Goal: Task Accomplishment & Management: Use online tool/utility

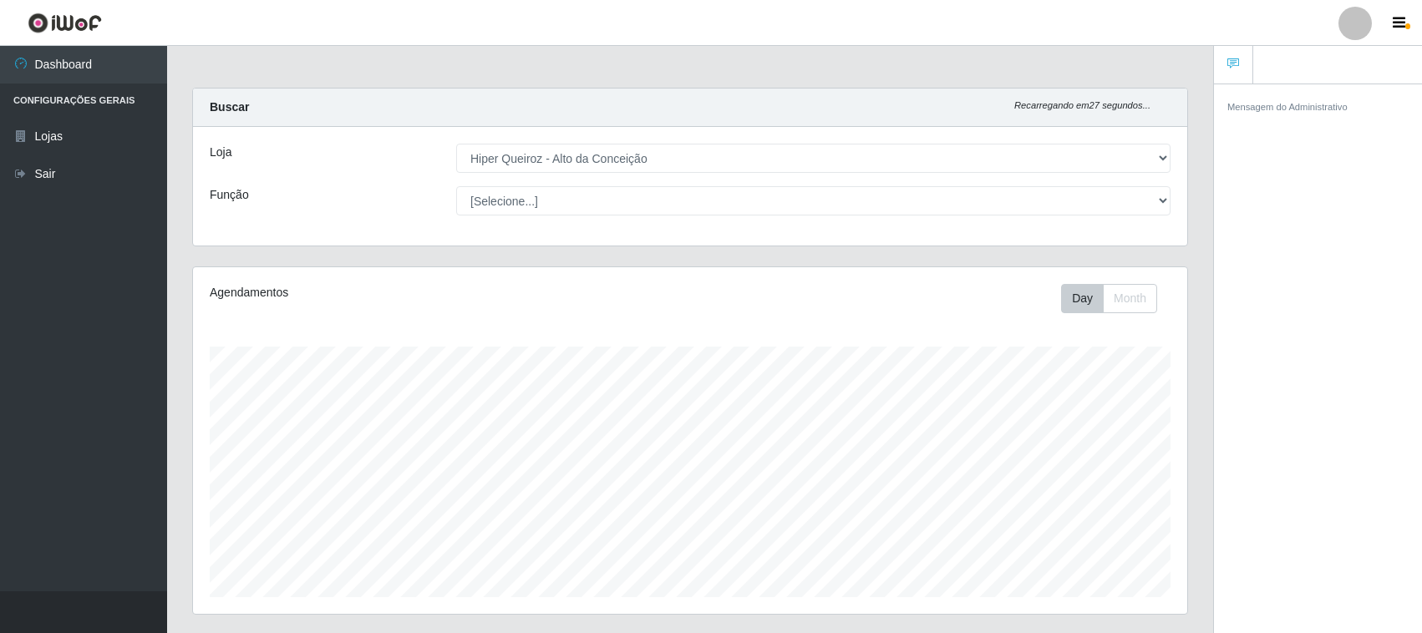
select select "515"
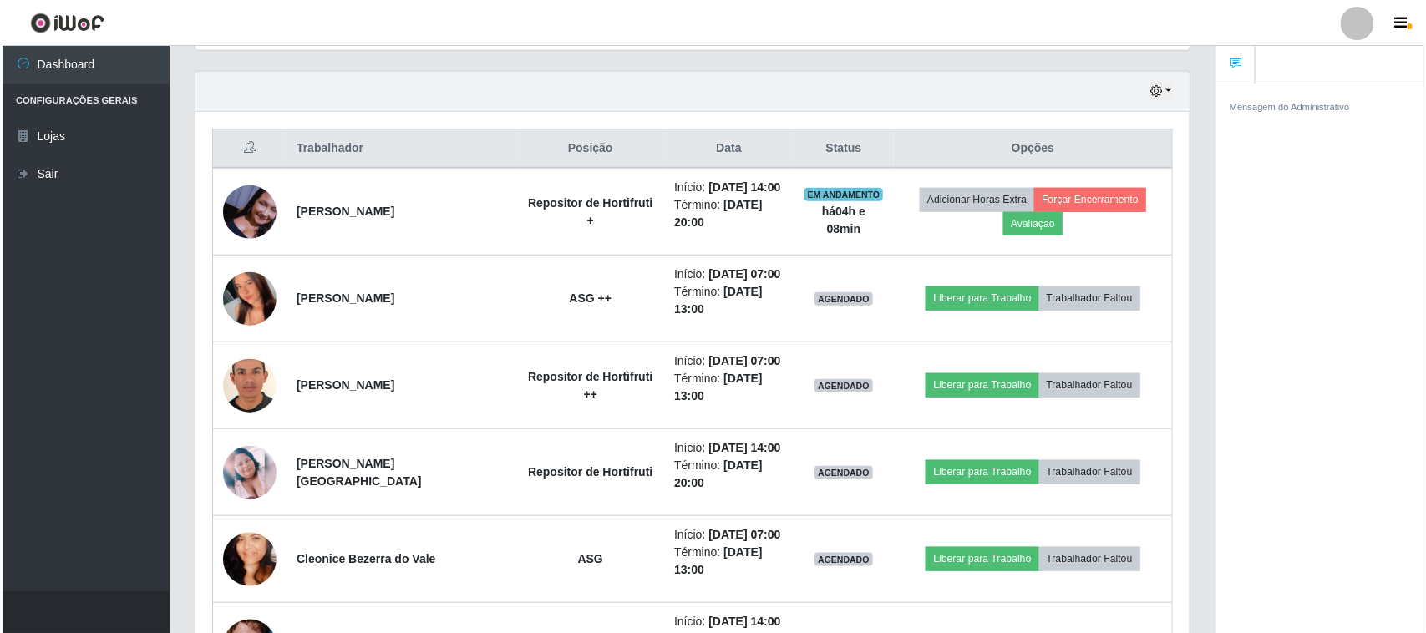
scroll to position [347, 994]
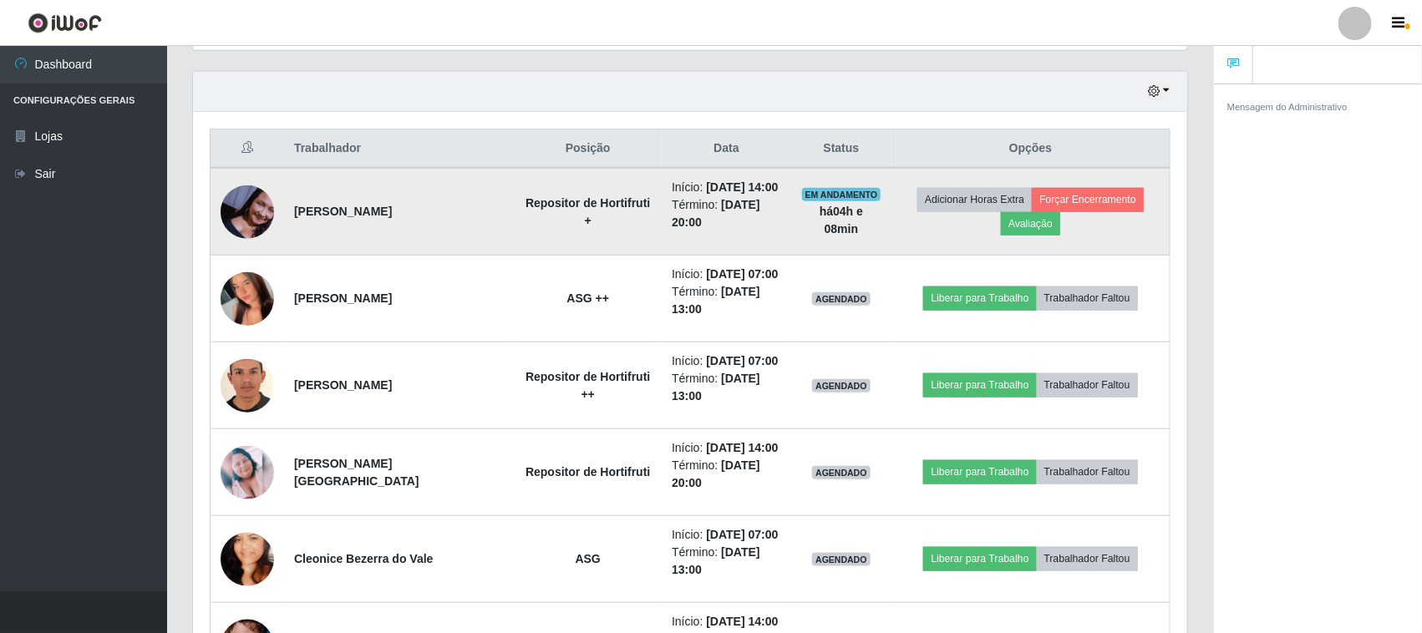
click at [252, 214] on img at bounding box center [247, 211] width 53 height 53
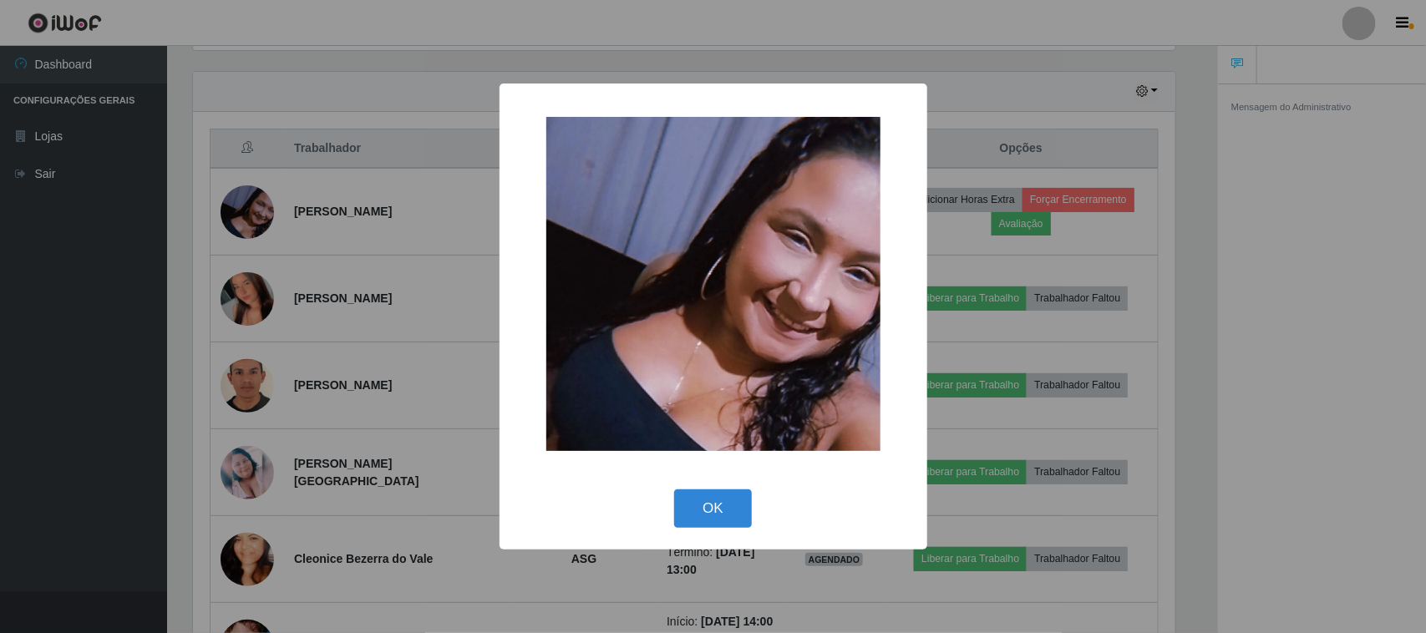
click at [253, 214] on div "× OK Cancel" at bounding box center [713, 316] width 1426 height 633
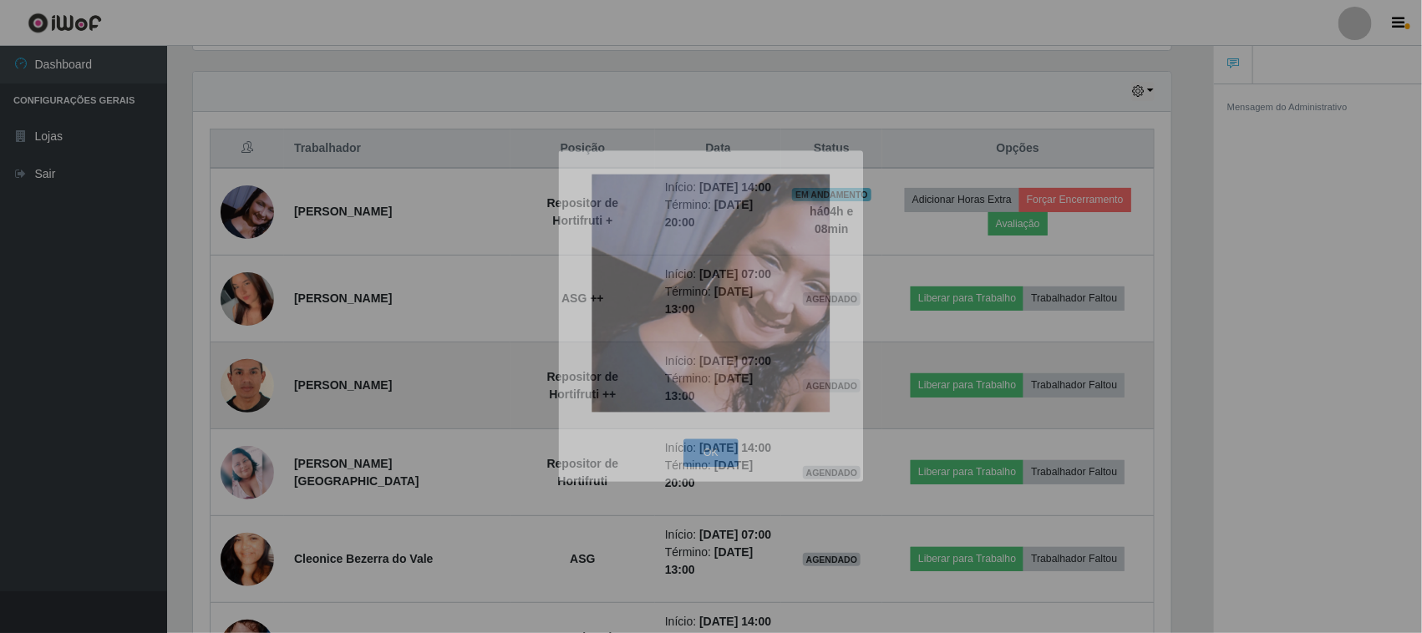
scroll to position [347, 994]
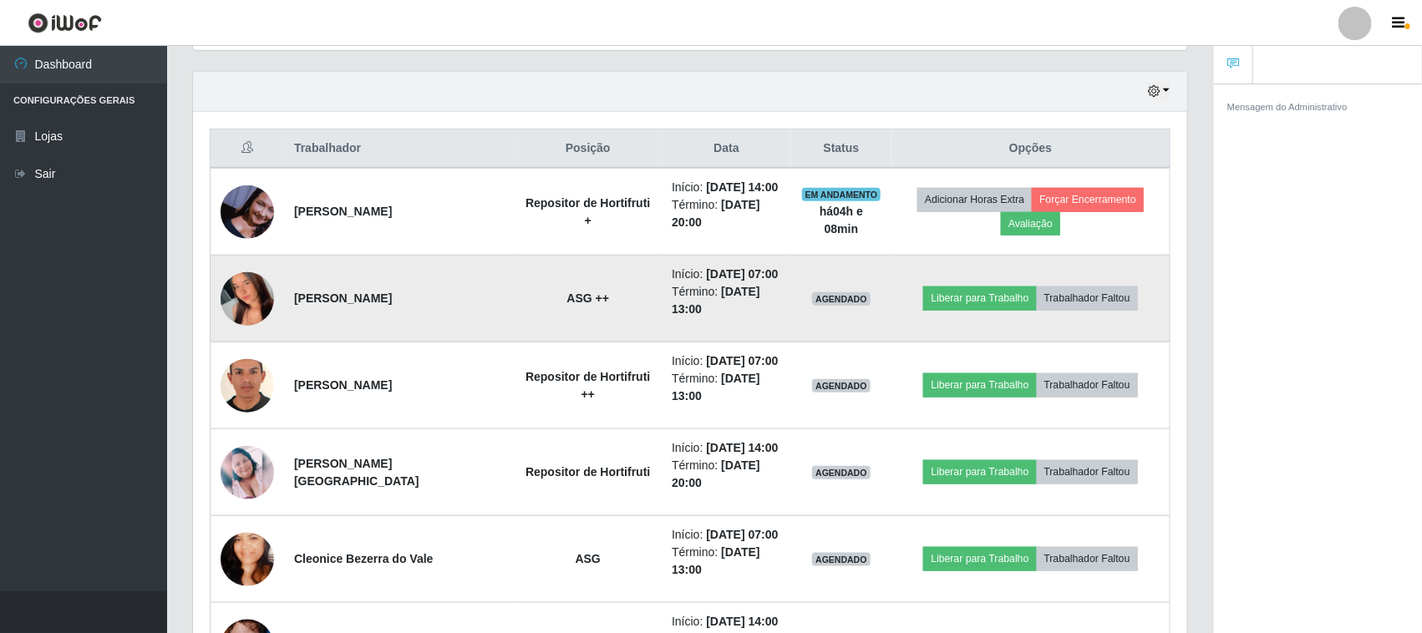
click at [259, 302] on img at bounding box center [247, 298] width 53 height 119
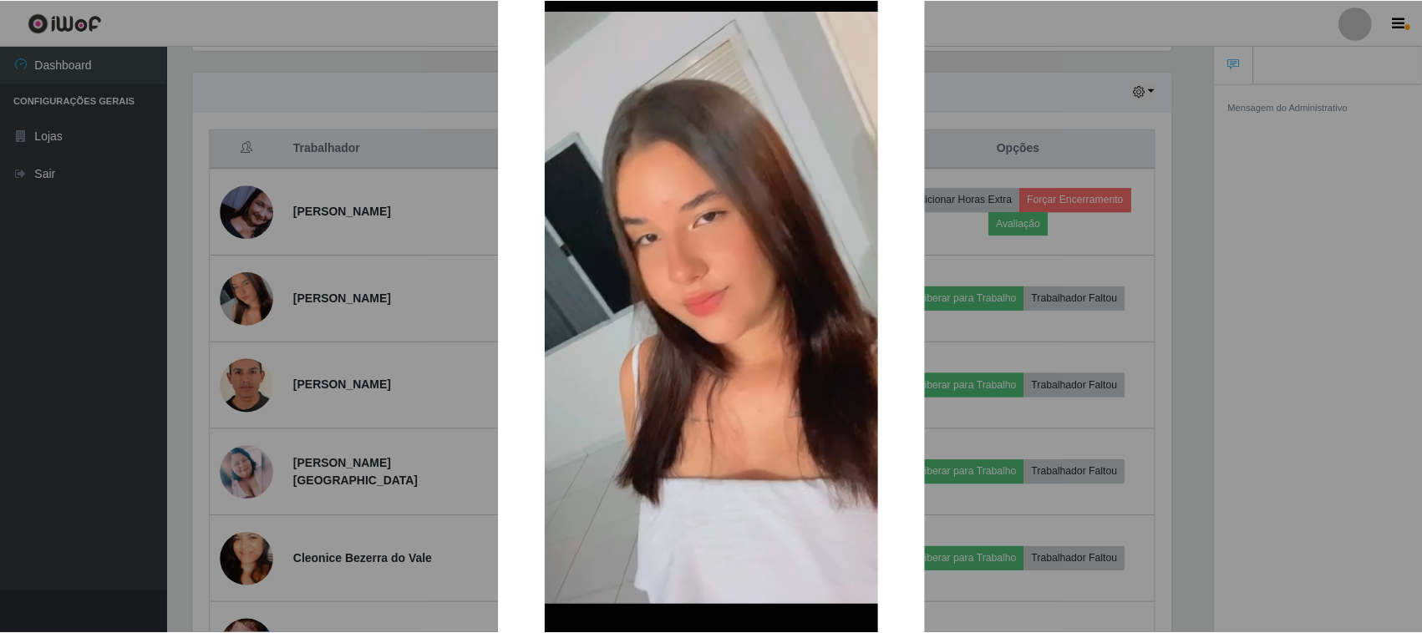
scroll to position [256, 0]
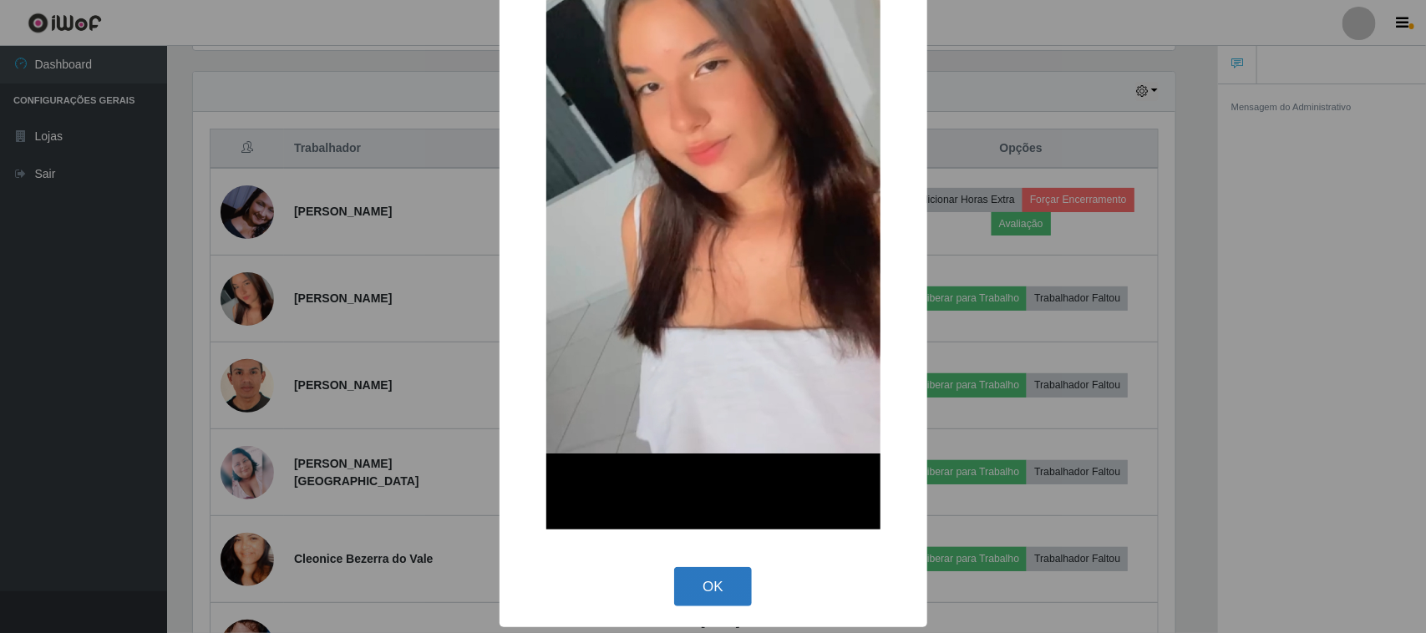
drag, startPoint x: 682, startPoint y: 566, endPoint x: 678, endPoint y: 558, distance: 9.0
click at [682, 567] on button "OK" at bounding box center [713, 586] width 78 height 39
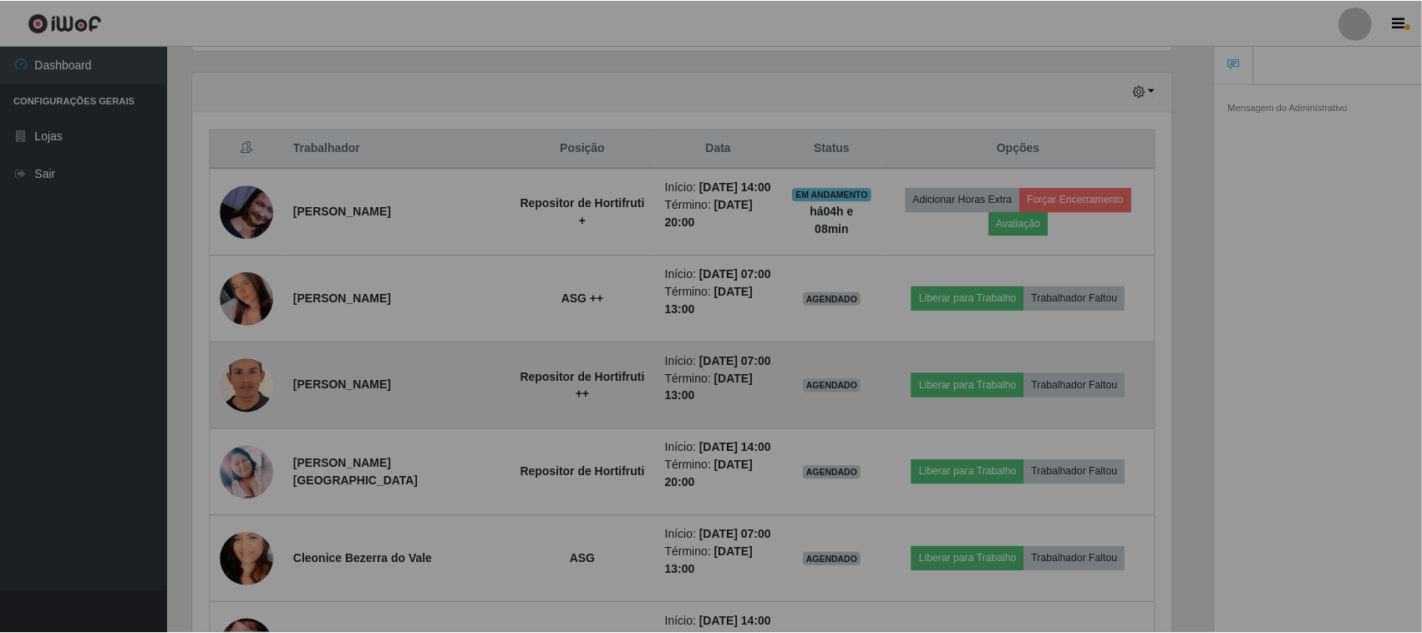
scroll to position [347, 994]
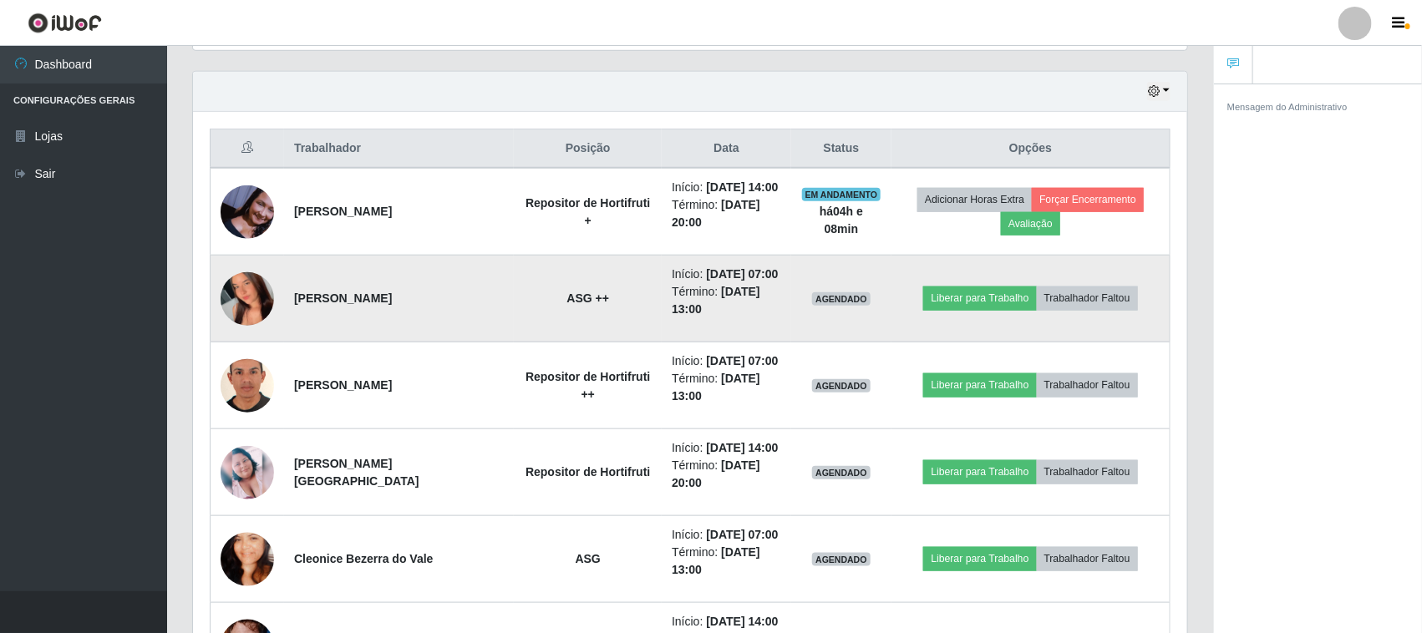
click at [231, 291] on img at bounding box center [247, 298] width 53 height 119
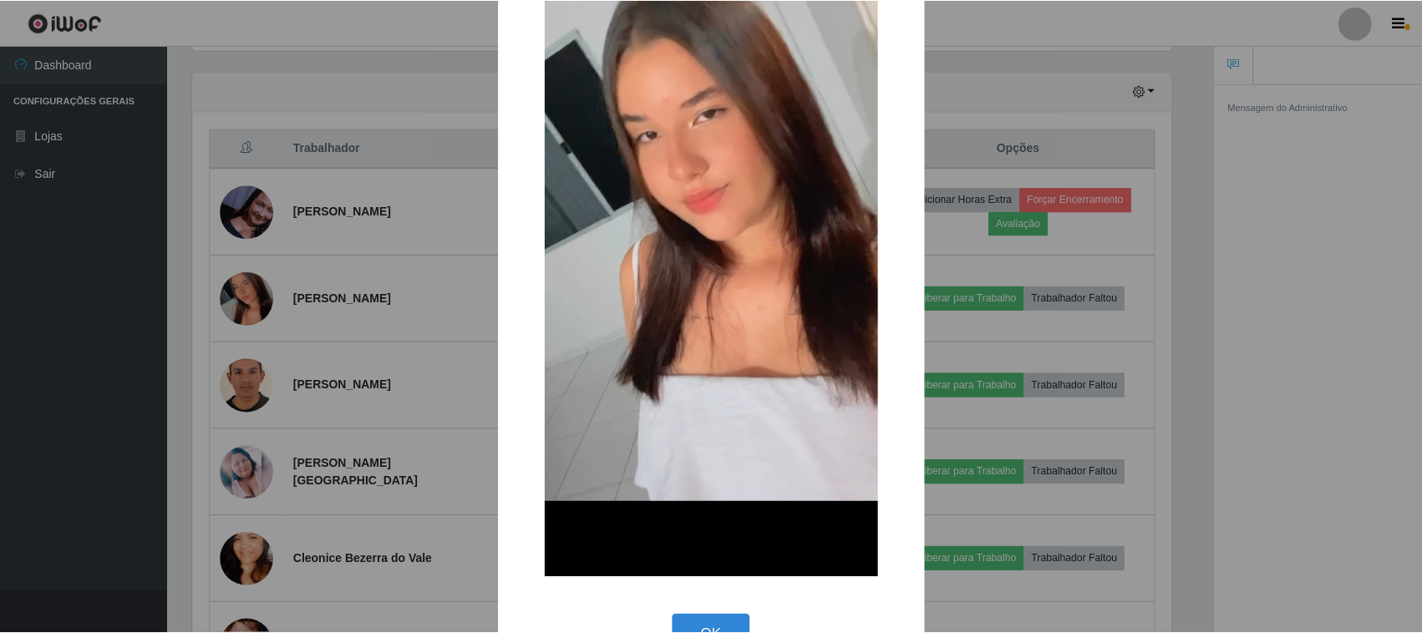
scroll to position [256, 0]
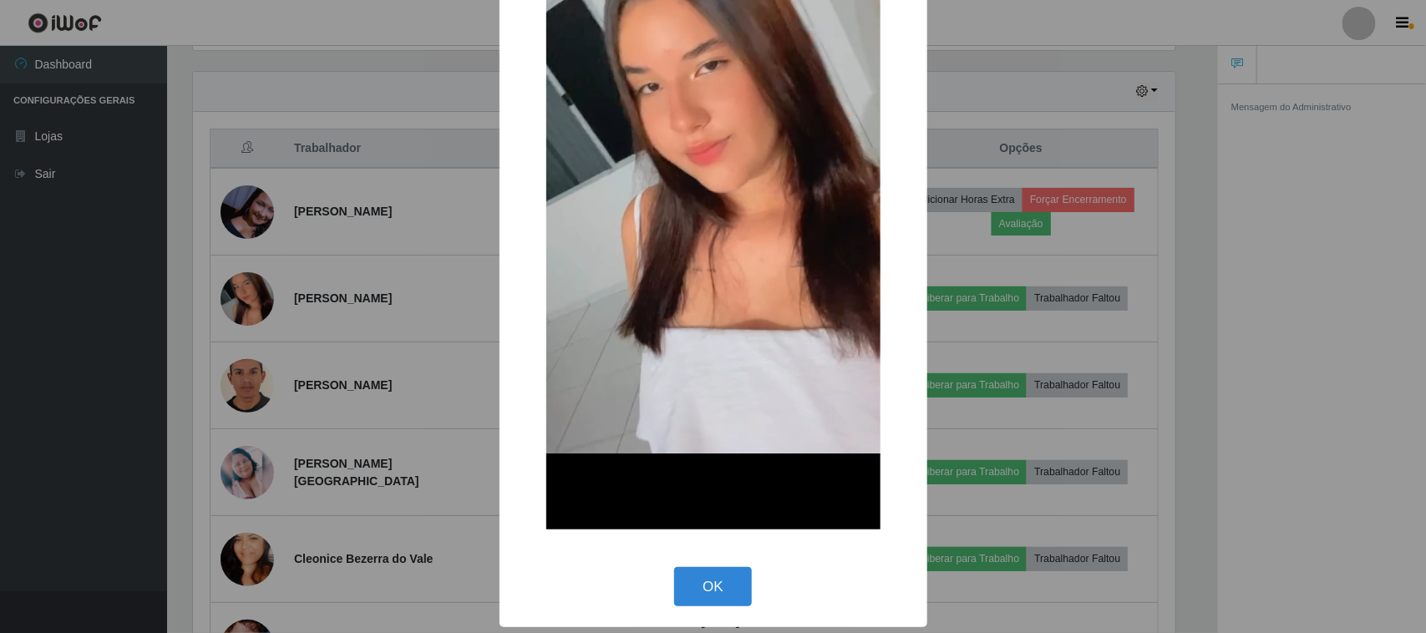
drag, startPoint x: 692, startPoint y: 581, endPoint x: 596, endPoint y: 528, distance: 109.5
click at [691, 581] on button "OK" at bounding box center [713, 586] width 78 height 39
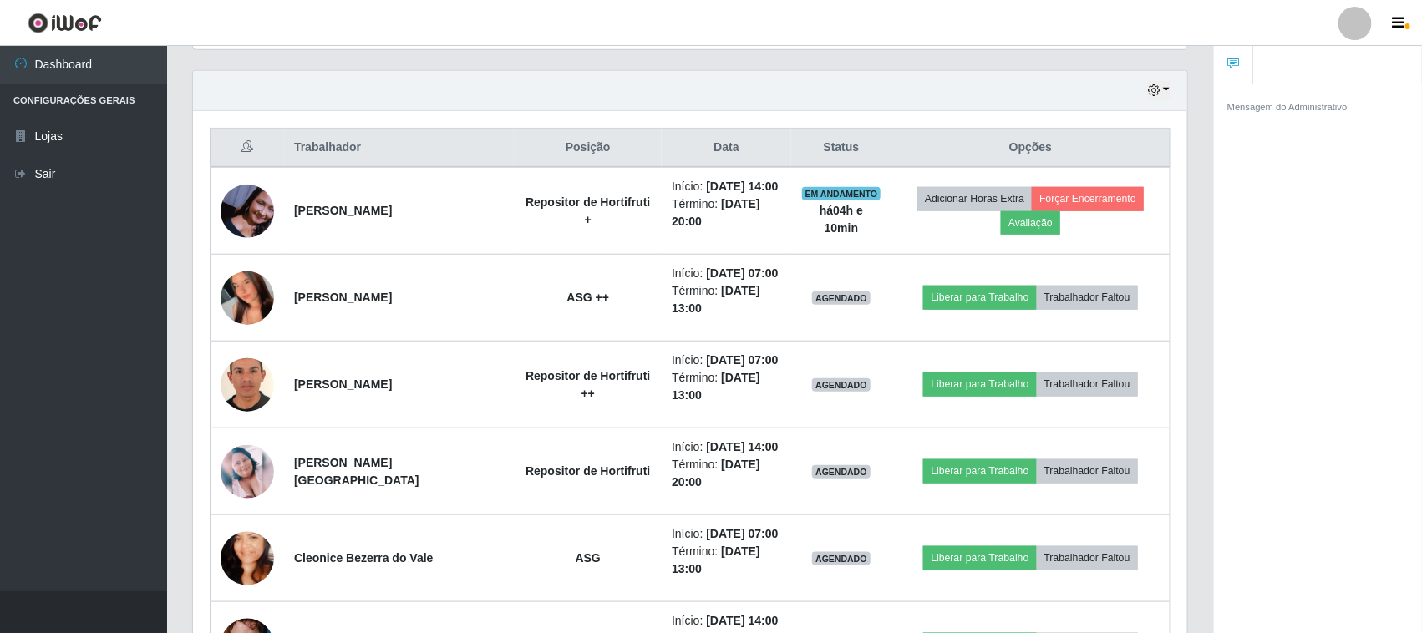
scroll to position [564, 0]
click at [1416, 23] on button "button" at bounding box center [1401, 23] width 42 height 23
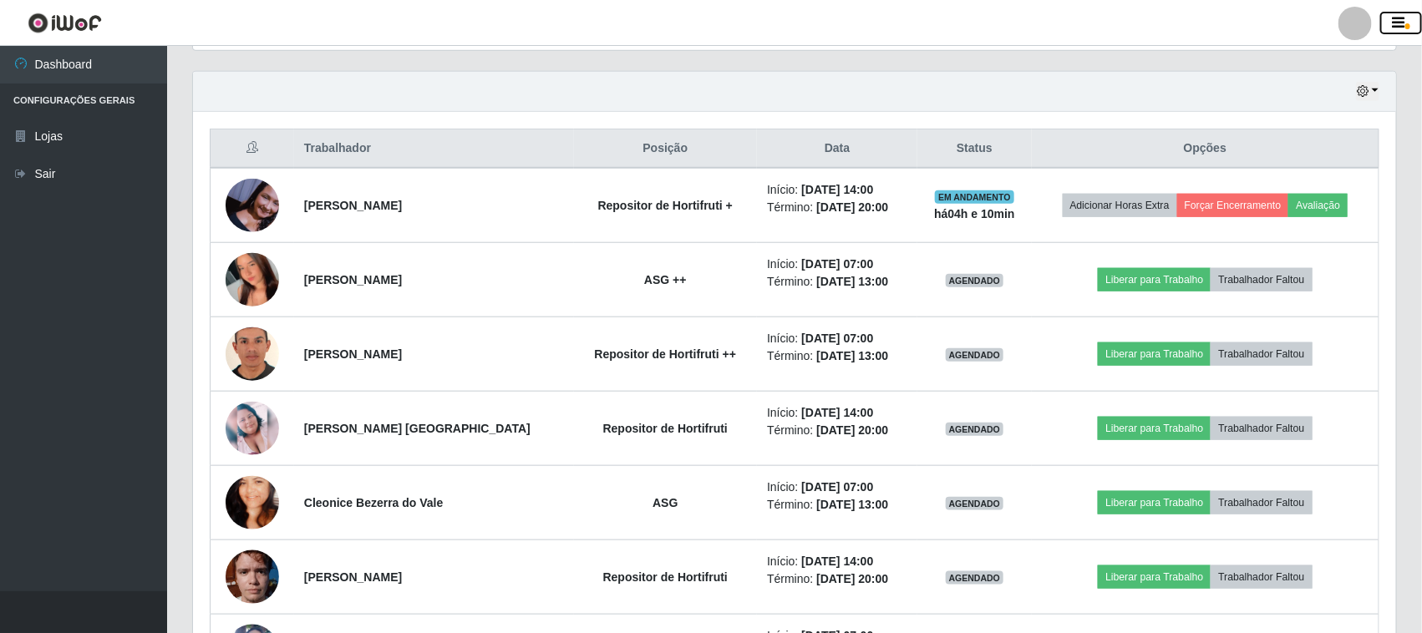
scroll to position [347, 1203]
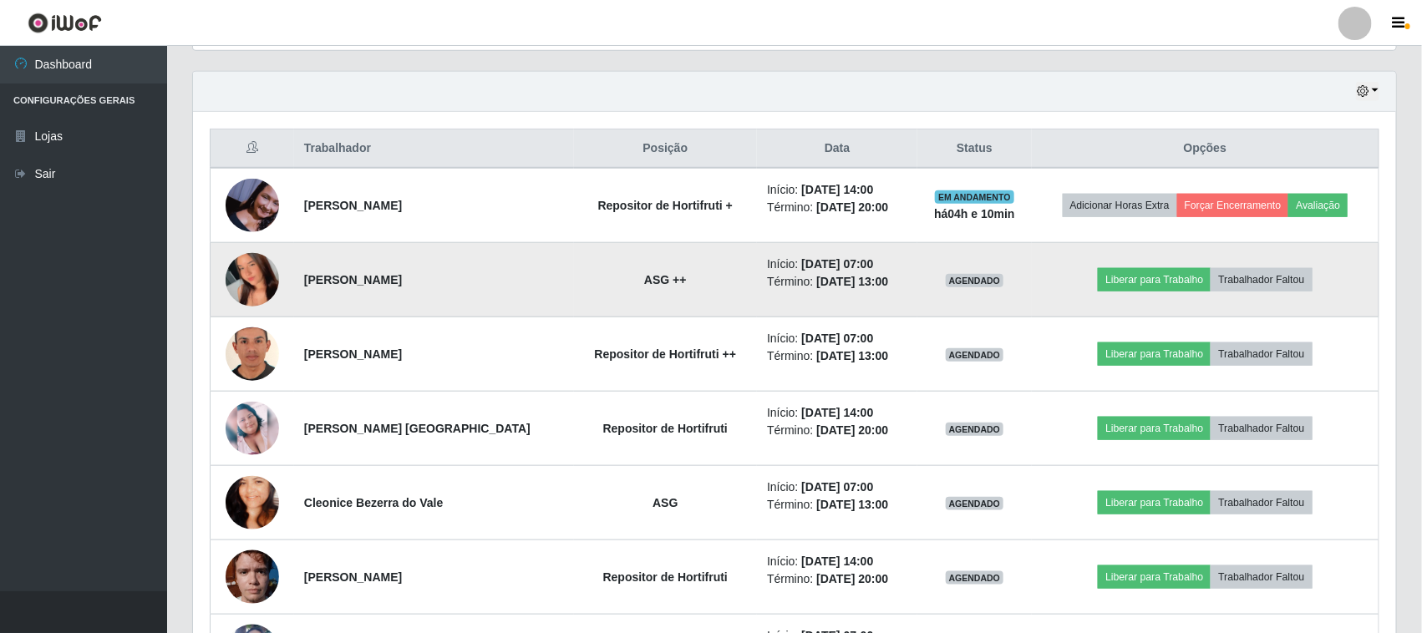
drag, startPoint x: 272, startPoint y: 276, endPoint x: 244, endPoint y: 269, distance: 29.4
click at [244, 269] on img at bounding box center [252, 280] width 53 height 119
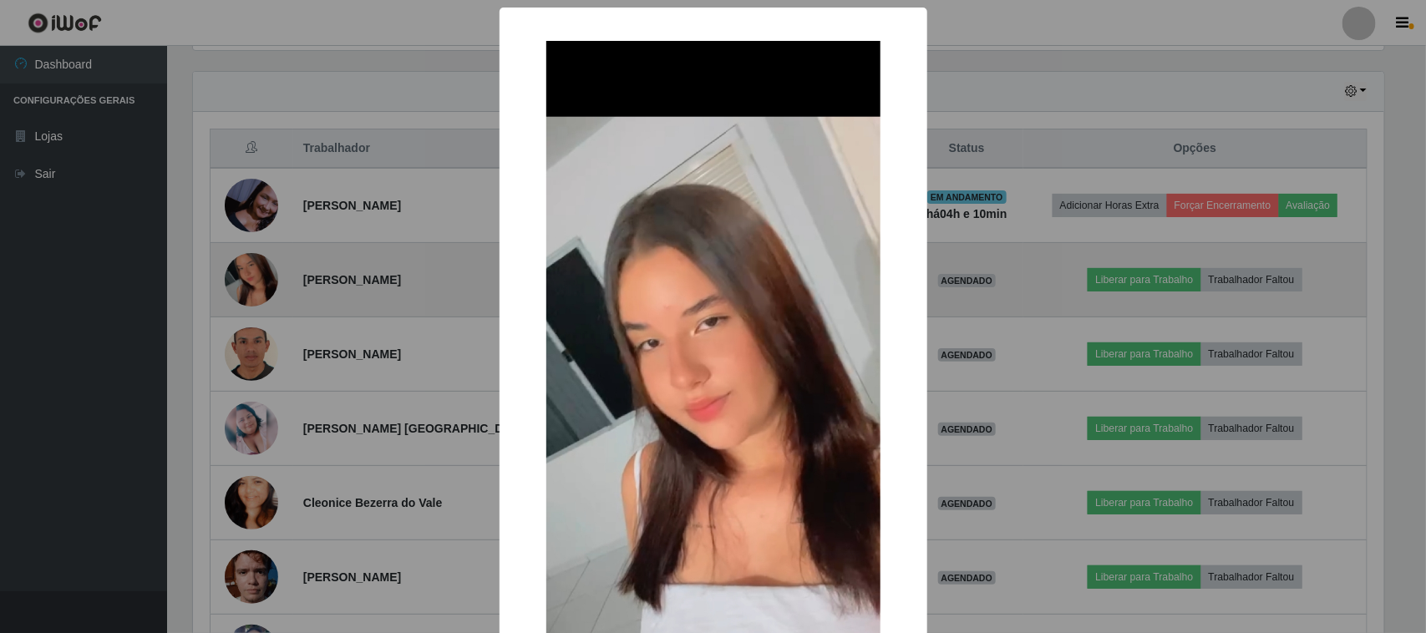
click at [244, 269] on div "× OK Cancel" at bounding box center [713, 316] width 1426 height 633
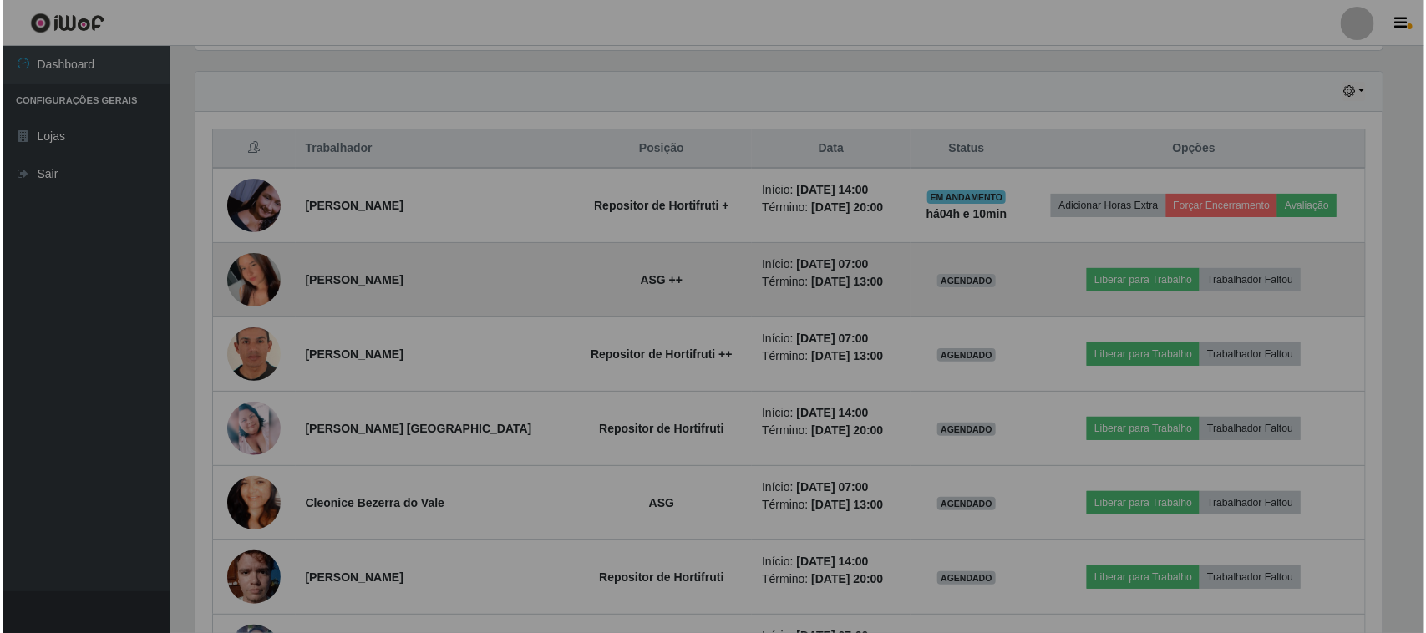
scroll to position [347, 1203]
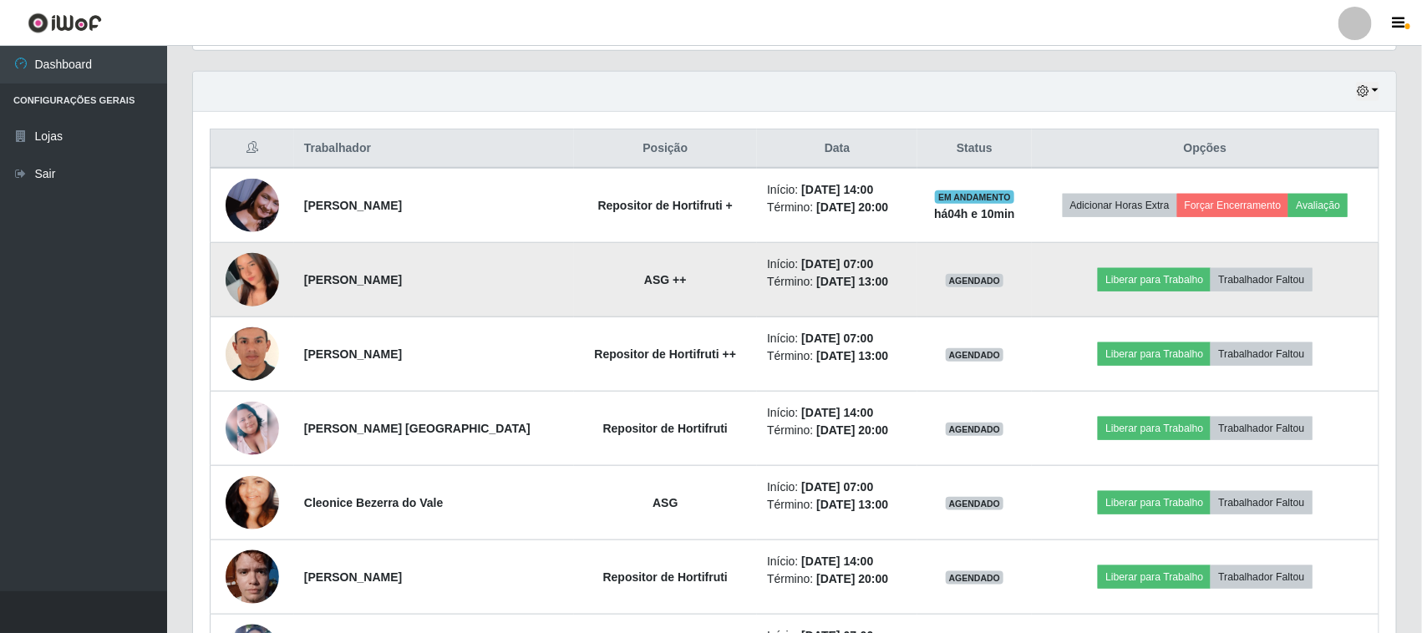
click at [244, 269] on img at bounding box center [252, 280] width 53 height 119
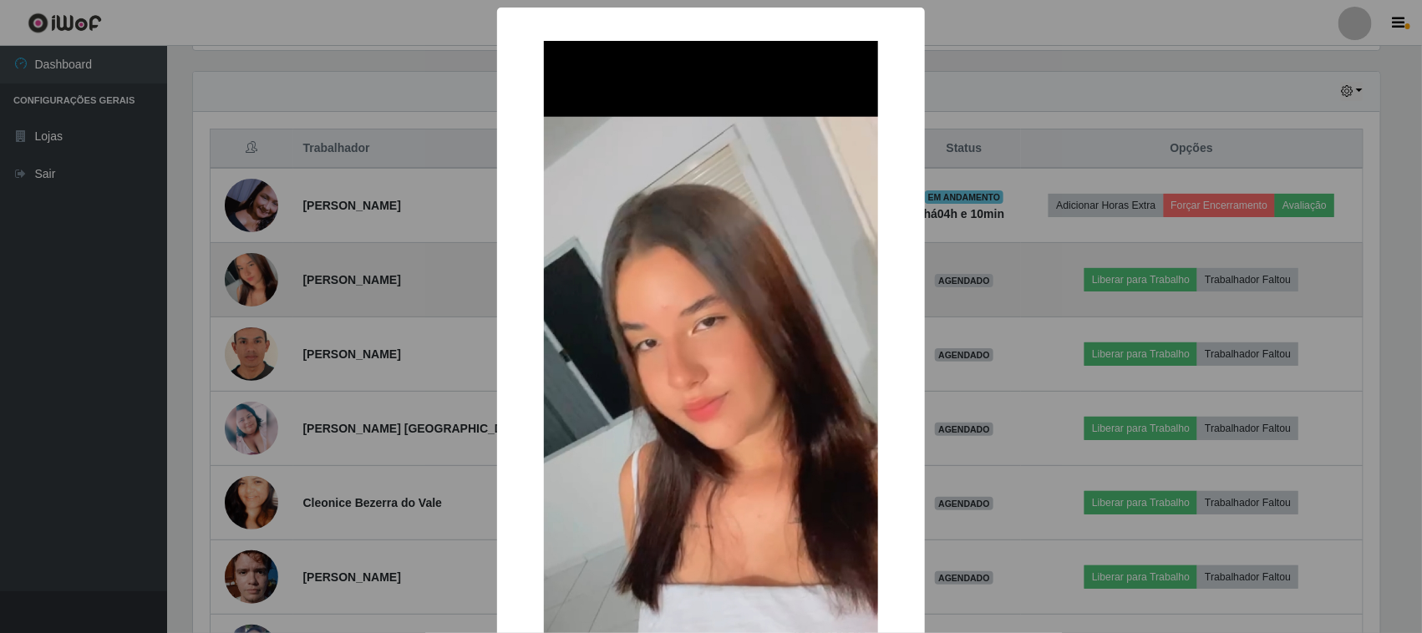
scroll to position [347, 1191]
click at [244, 269] on div "× OK Cancel" at bounding box center [713, 316] width 1426 height 633
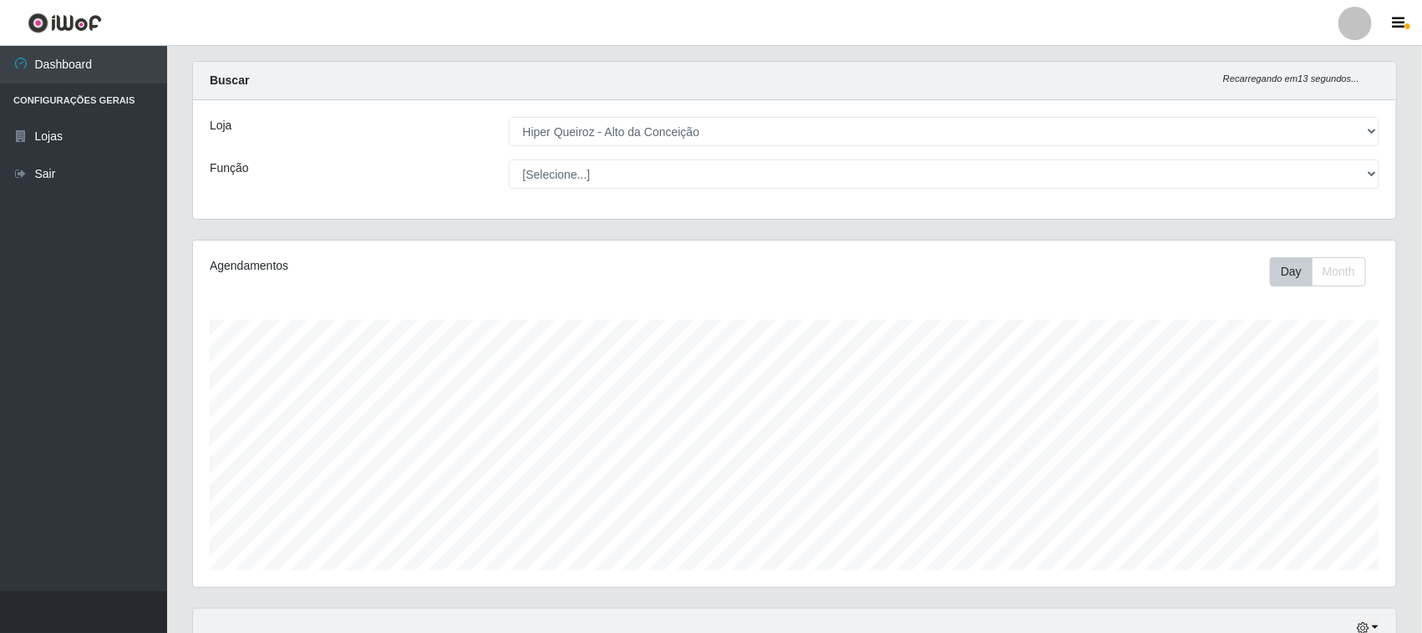
scroll to position [0, 0]
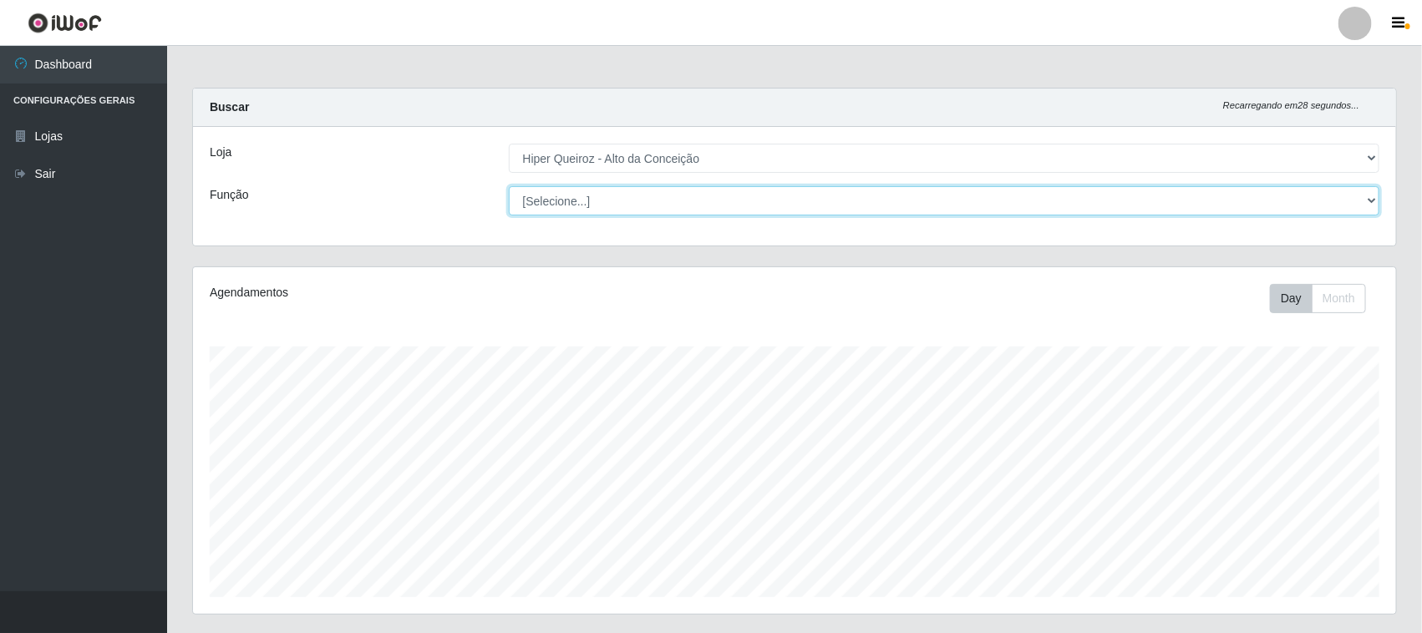
click at [1305, 207] on select "[Selecione...] ASG ASG + ASG ++ Balconista de Padaria Balconista de Padaria + B…" at bounding box center [944, 200] width 871 height 29
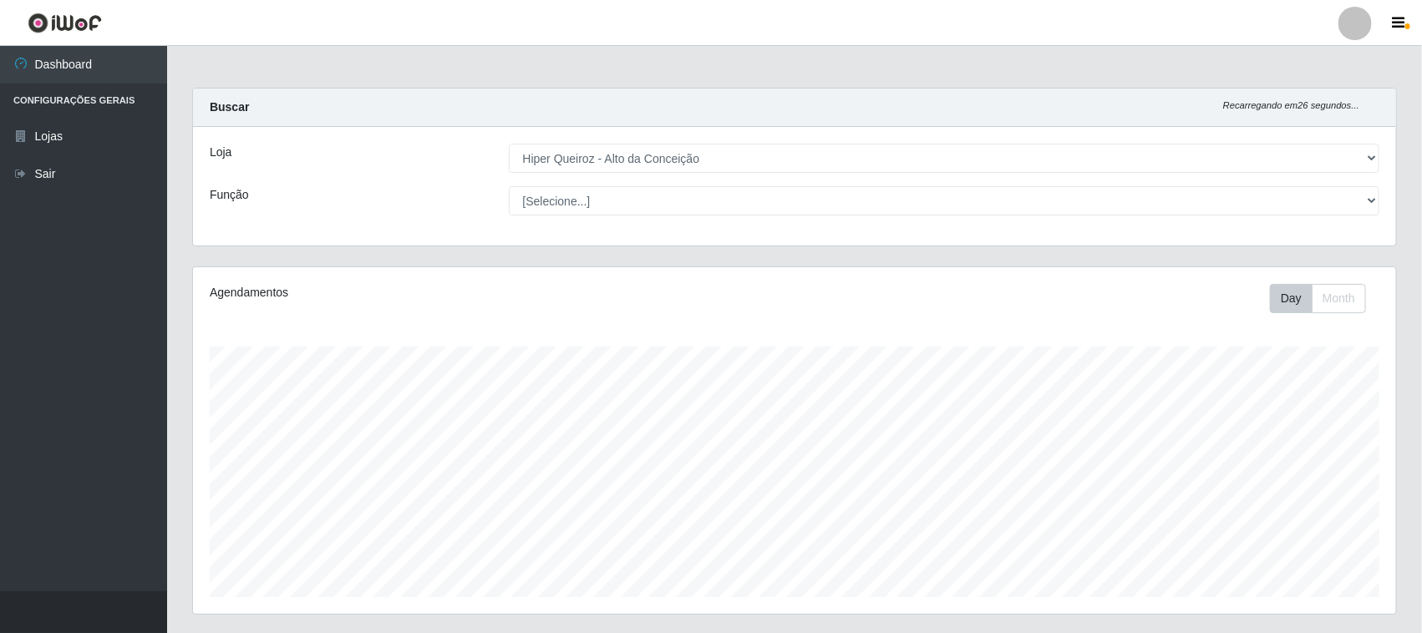
click at [369, 169] on div "Loja" at bounding box center [346, 158] width 299 height 29
drag, startPoint x: 595, startPoint y: 142, endPoint x: 596, endPoint y: 150, distance: 8.4
click at [596, 144] on div "Loja [Selecione...] Hiper Queiroz - Alto da Conceição Função [Selecione...] ASG…" at bounding box center [794, 186] width 1203 height 119
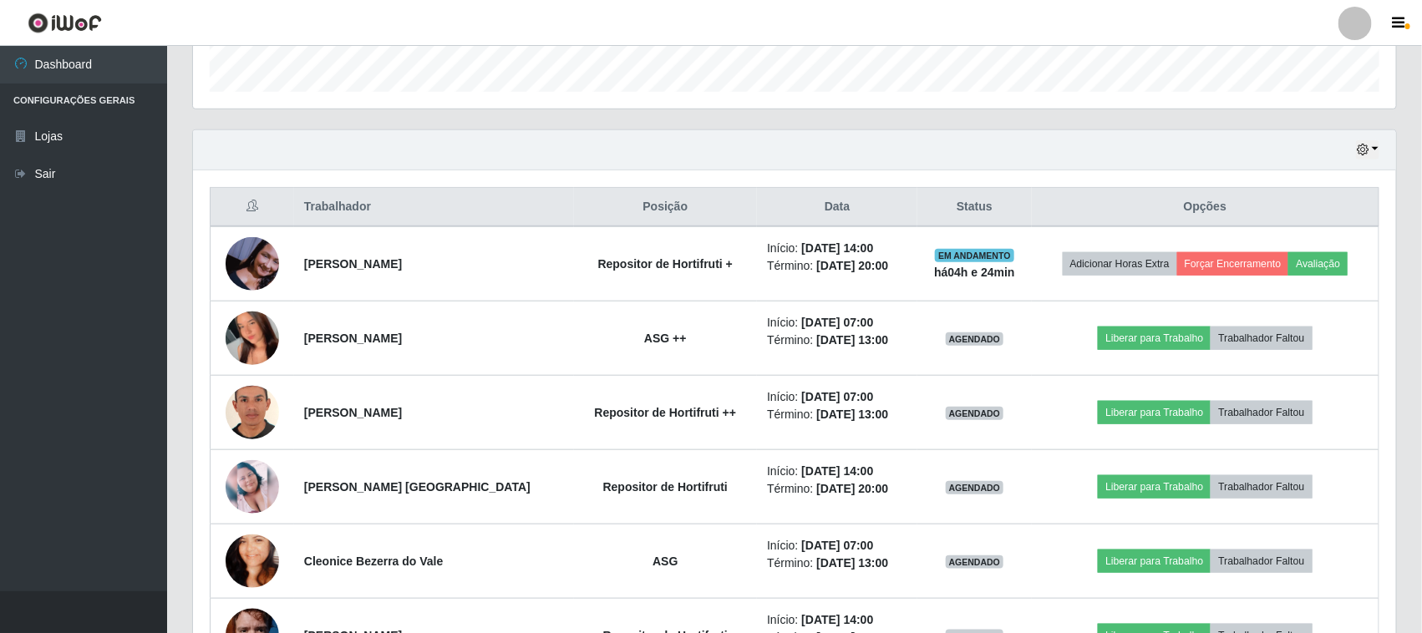
scroll to position [626, 0]
